Goal: Information Seeking & Learning: Learn about a topic

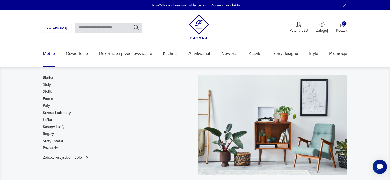
click at [49, 53] on link "Meble" at bounding box center [49, 54] width 12 height 20
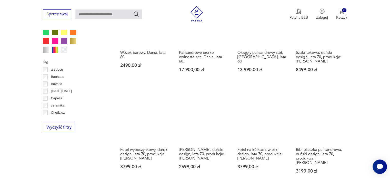
scroll to position [503, 0]
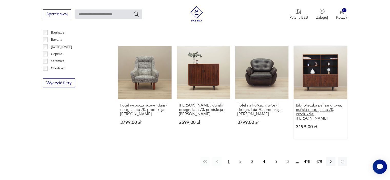
click at [326, 103] on h3 "Biblioteczka palisandrowa, duński design, lata 70, produkcja: [PERSON_NAME]" at bounding box center [320, 111] width 49 height 17
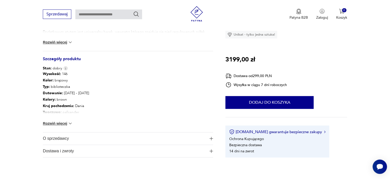
scroll to position [256, 0]
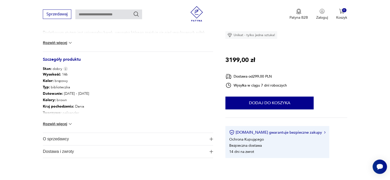
click at [60, 121] on button "Rozwiń więcej" at bounding box center [58, 123] width 30 height 5
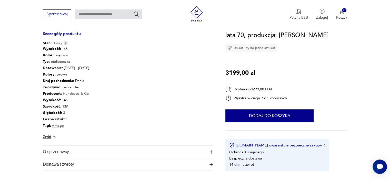
scroll to position [333, 0]
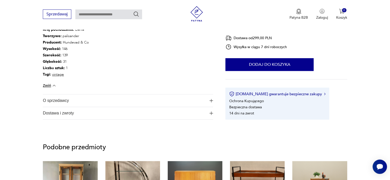
click at [81, 100] on span "O sprzedawcy" at bounding box center [124, 101] width 163 height 12
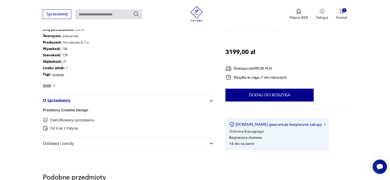
click at [70, 108] on link "Przetwory Creative Design" at bounding box center [65, 110] width 45 height 4
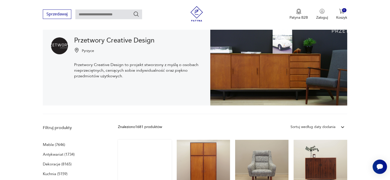
scroll to position [3, 0]
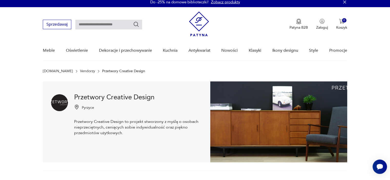
click at [80, 70] on link "Vendorzy" at bounding box center [87, 71] width 15 height 4
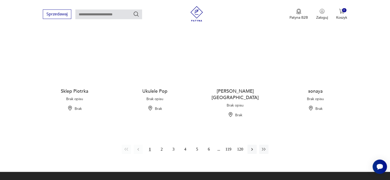
scroll to position [541, 0]
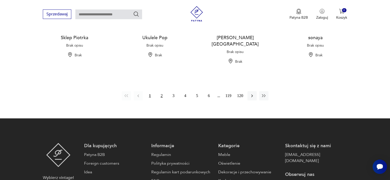
click at [162, 91] on button "2" at bounding box center [161, 95] width 9 height 9
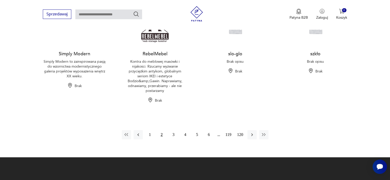
scroll to position [469, 0]
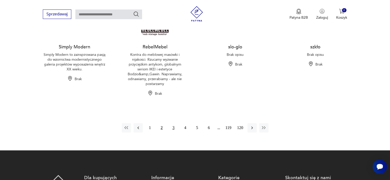
click at [173, 132] on button "3" at bounding box center [173, 127] width 9 height 9
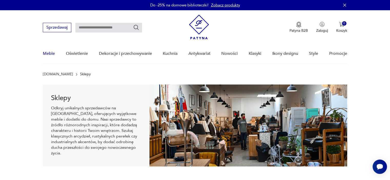
click at [46, 55] on link "Meble" at bounding box center [49, 54] width 12 height 20
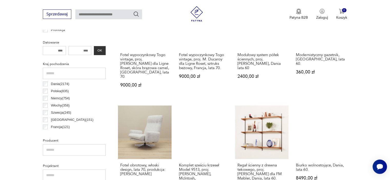
scroll to position [281, 0]
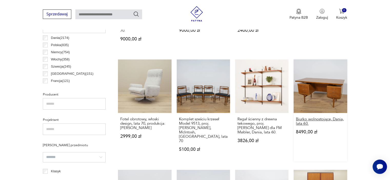
click at [318, 117] on h3 "Biurko wolnostojące, Dania, lata 60." at bounding box center [320, 121] width 49 height 9
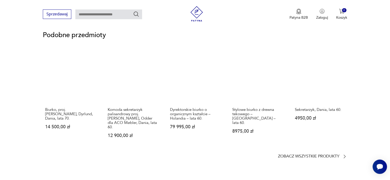
scroll to position [410, 0]
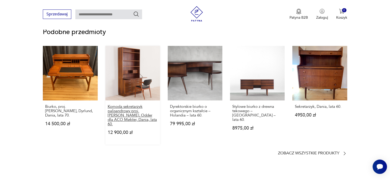
click at [131, 110] on p "Komoda sekretarzyk palisandrowy proj. [PERSON_NAME], Odder dla ACO Møbler, Dani…" at bounding box center [133, 116] width 50 height 22
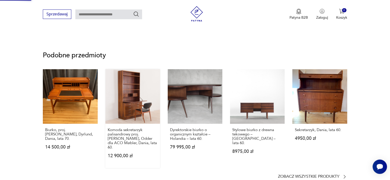
scroll to position [315, 0]
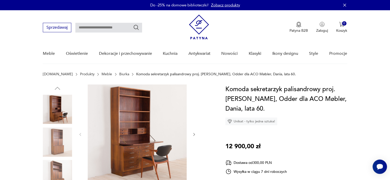
click at [197, 134] on div at bounding box center [128, 159] width 170 height 149
click at [193, 136] on icon "button" at bounding box center [194, 134] width 2 height 3
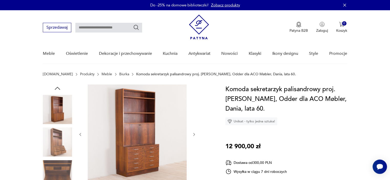
click at [193, 135] on icon "button" at bounding box center [194, 134] width 4 height 4
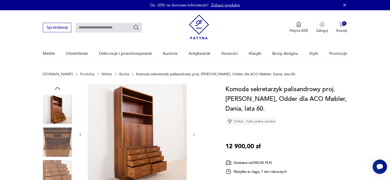
click at [193, 135] on icon "button" at bounding box center [194, 134] width 4 height 4
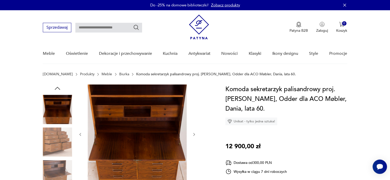
click at [193, 135] on icon "button" at bounding box center [194, 134] width 4 height 4
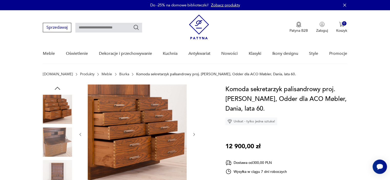
click at [192, 135] on icon "button" at bounding box center [194, 134] width 4 height 4
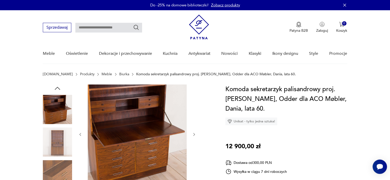
click at [192, 135] on icon "button" at bounding box center [194, 134] width 4 height 4
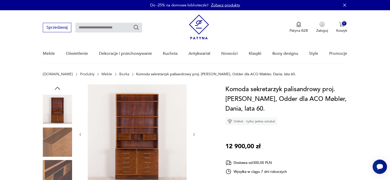
click at [192, 135] on icon "button" at bounding box center [194, 134] width 4 height 4
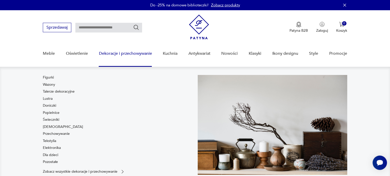
click at [106, 54] on link "Dekoracje i przechowywanie" at bounding box center [125, 54] width 53 height 20
